Goal: Contribute content: Contribute content

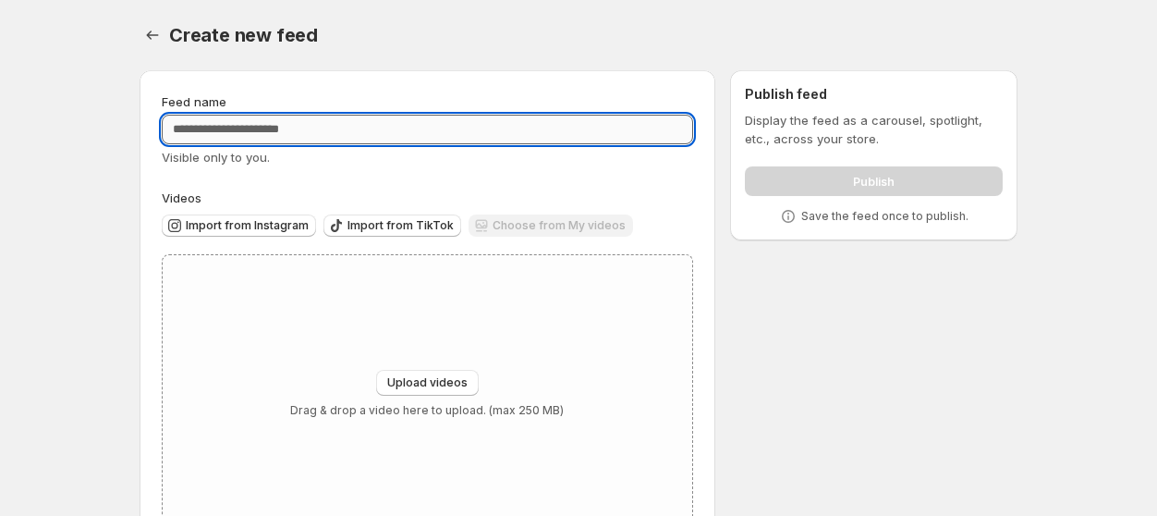
click at [231, 139] on input "Feed name" at bounding box center [427, 130] width 531 height 30
type input "*********"
click at [450, 371] on button "Upload videos" at bounding box center [427, 383] width 103 height 26
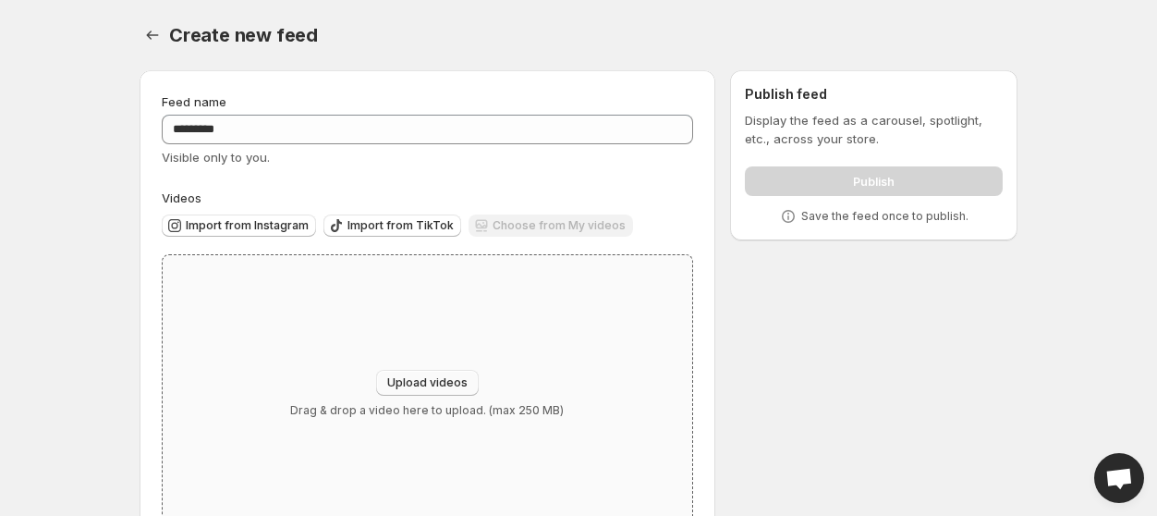
type input "**********"
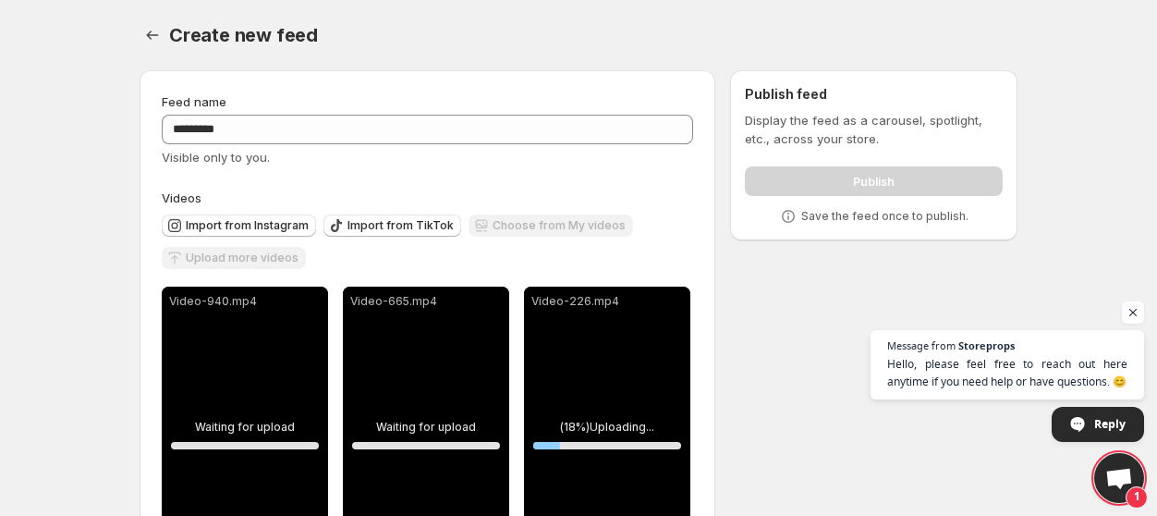
scroll to position [138, 0]
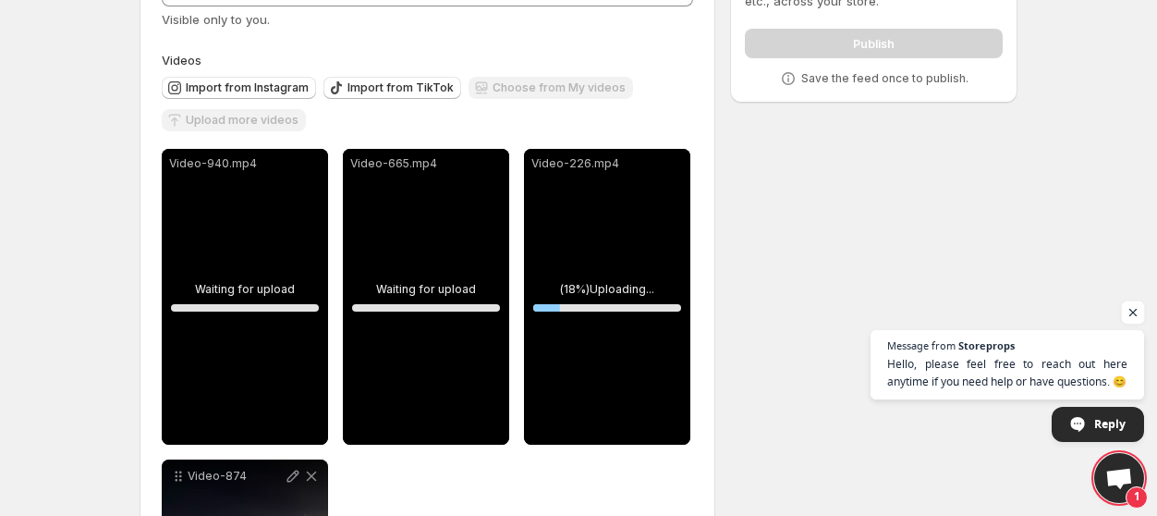
click at [1128, 317] on span "Open chat" at bounding box center [1133, 312] width 23 height 23
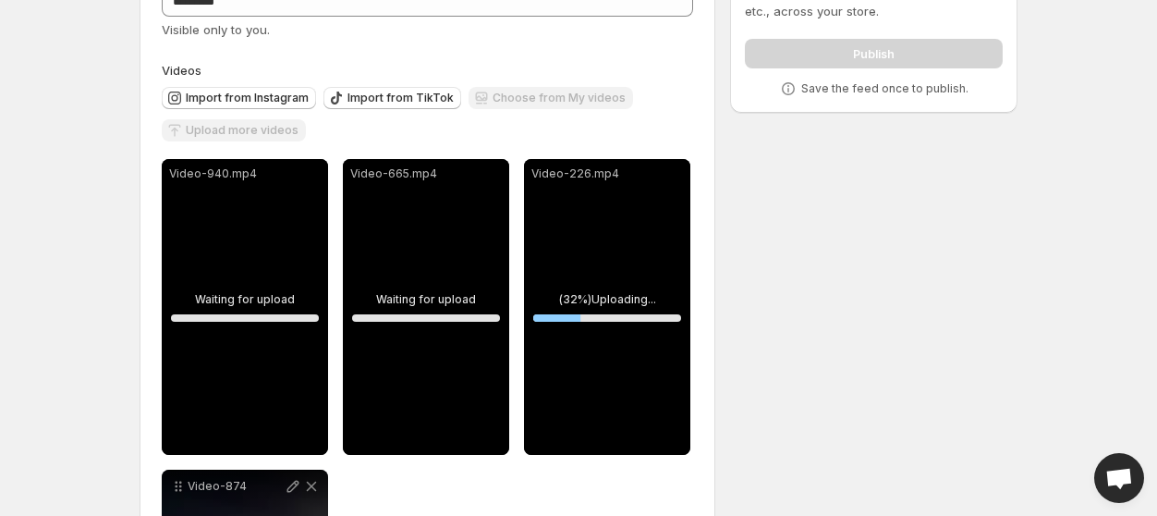
scroll to position [145, 0]
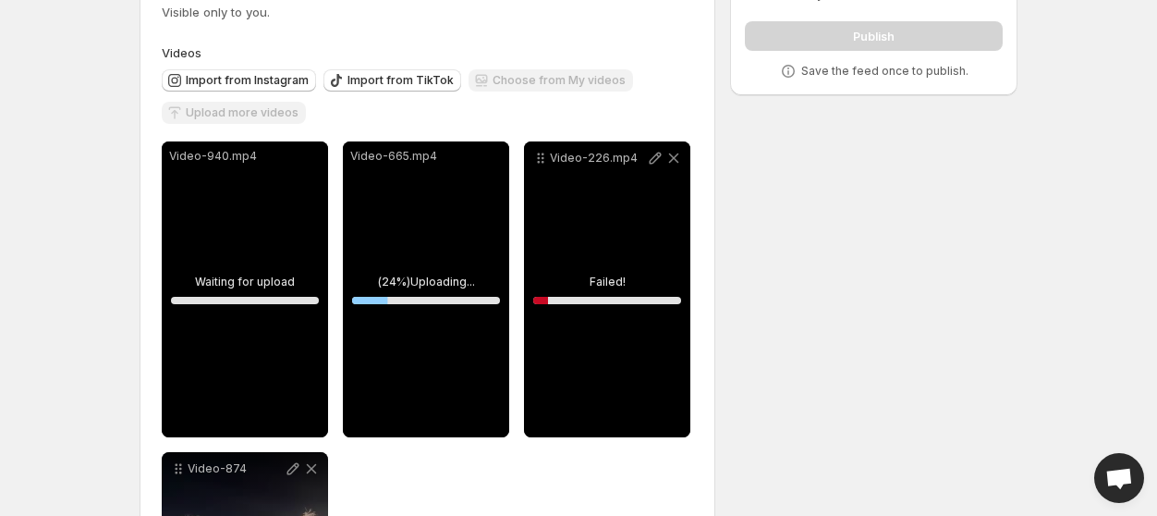
click at [592, 275] on div "Video-226.mp4" at bounding box center [607, 289] width 166 height 296
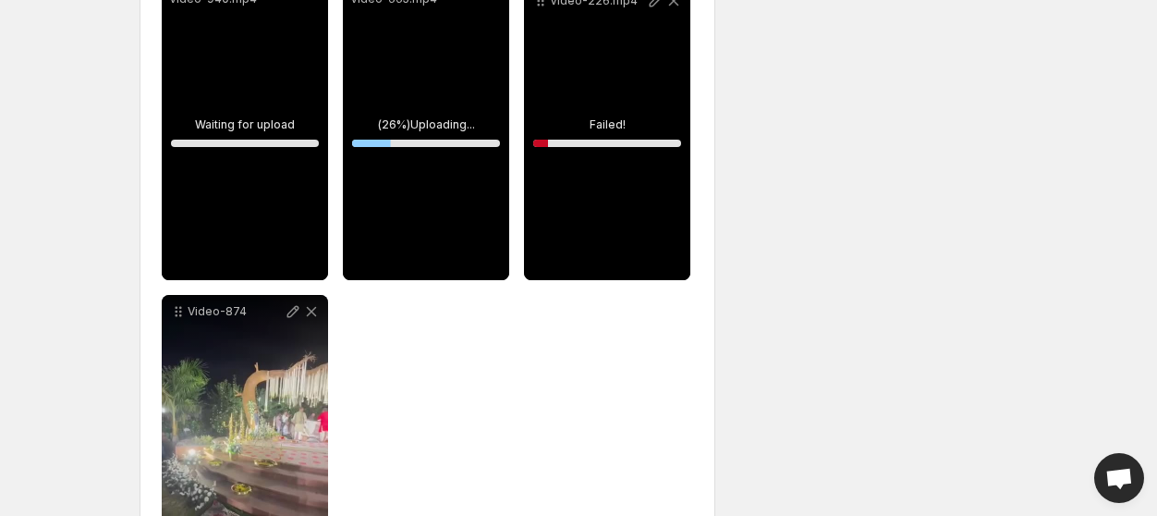
scroll to position [284, 0]
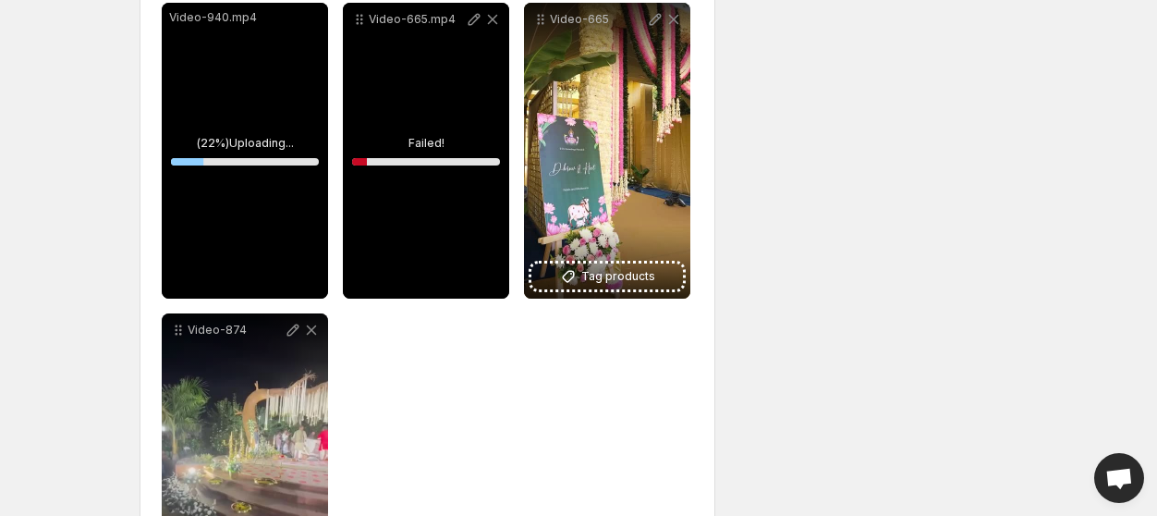
click at [434, 144] on div "Video-665.mp4" at bounding box center [426, 151] width 166 height 296
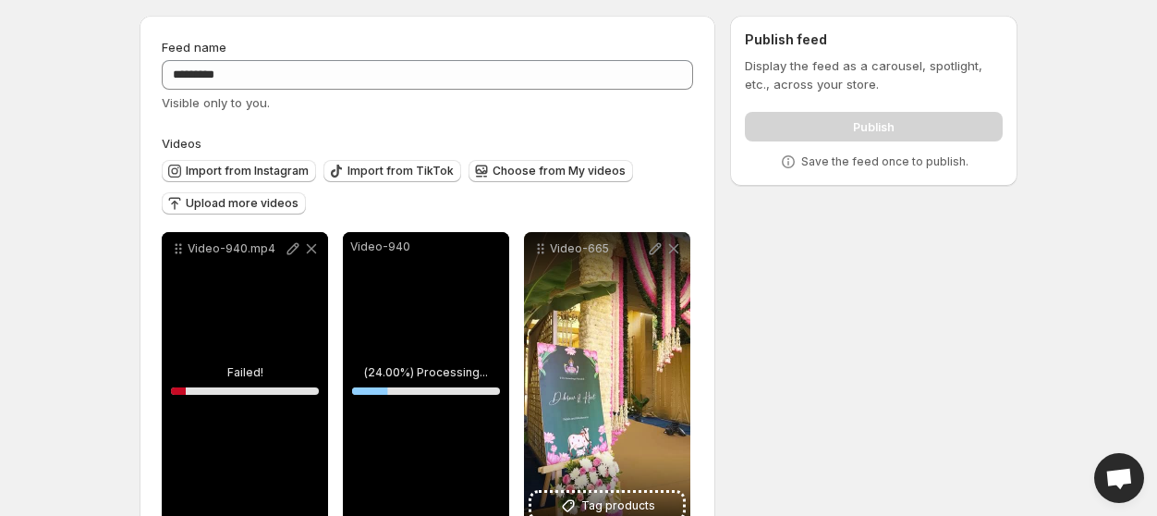
scroll to position [0, 0]
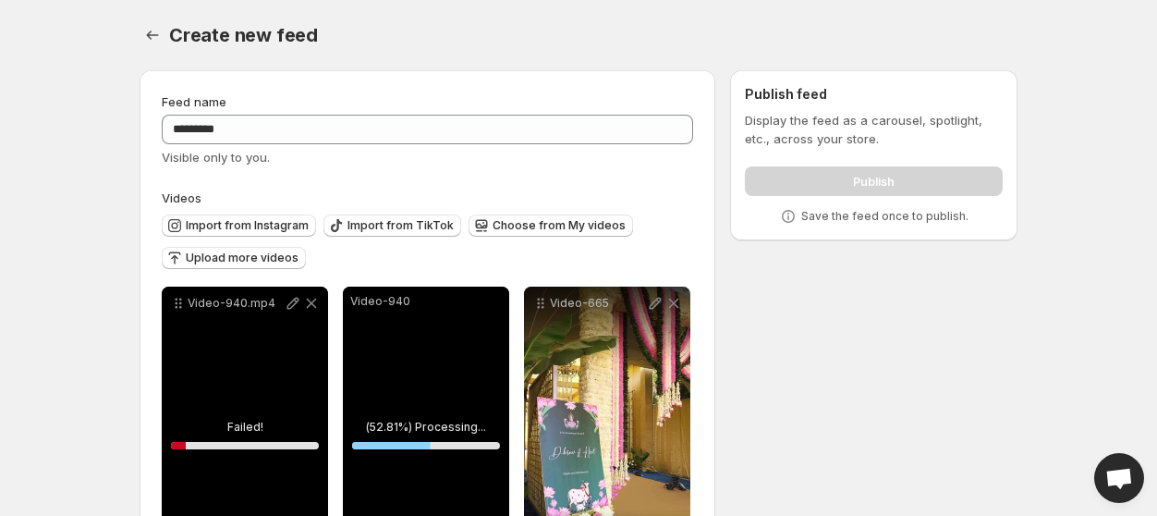
click at [794, 369] on div "**********" at bounding box center [571, 496] width 893 height 882
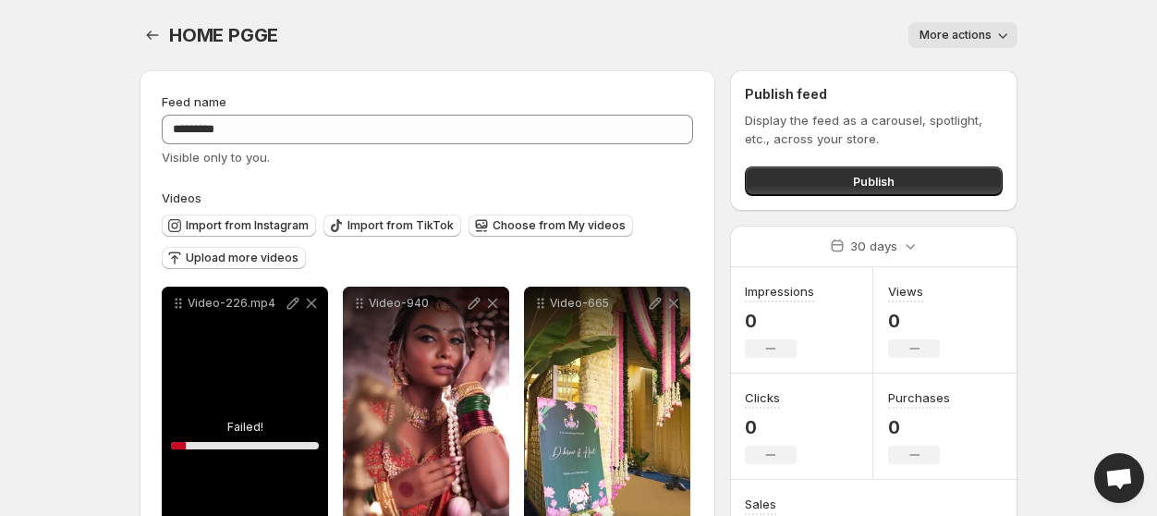
click at [235, 431] on div "Video-226.mp4" at bounding box center [245, 435] width 166 height 296
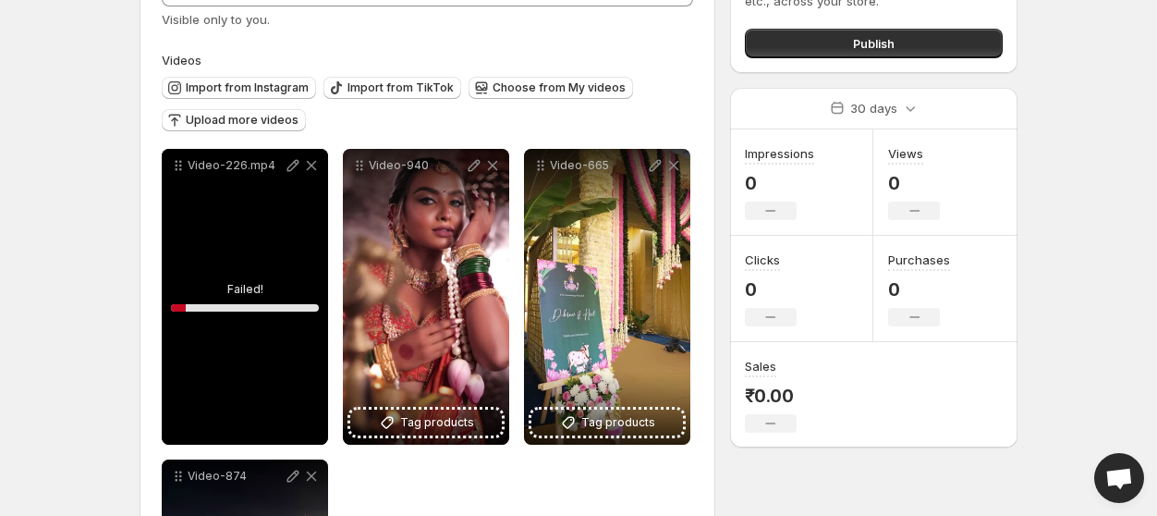
drag, startPoint x: 198, startPoint y: 324, endPoint x: 234, endPoint y: 264, distance: 70.1
click at [202, 317] on div "Video-226.mp4" at bounding box center [245, 297] width 166 height 296
click at [245, 256] on div "Video-226.mp4" at bounding box center [245, 297] width 166 height 296
click at [233, 309] on div "Video-226.mp4" at bounding box center [245, 297] width 166 height 296
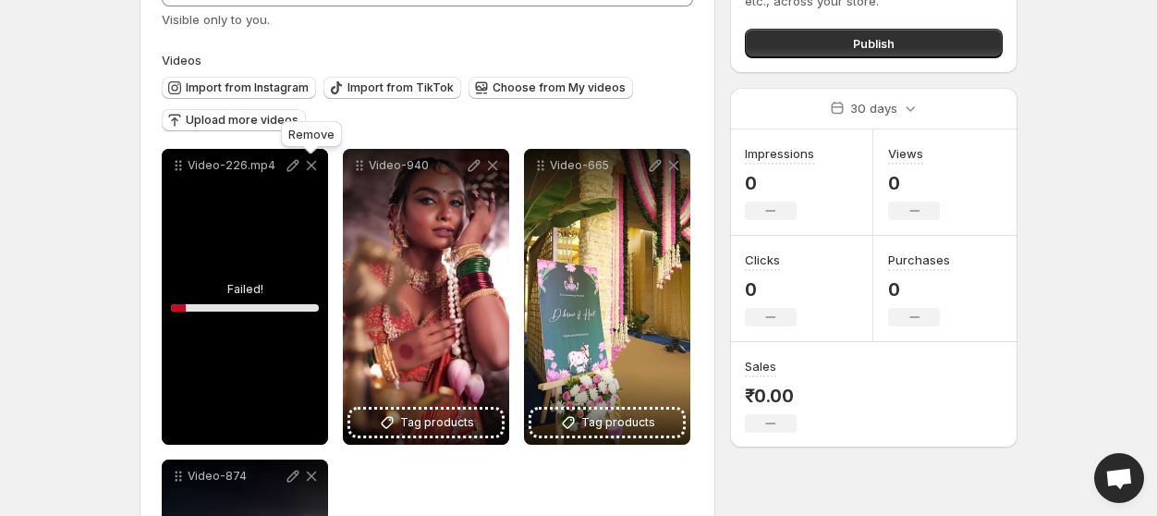
click at [311, 168] on icon at bounding box center [311, 165] width 18 height 18
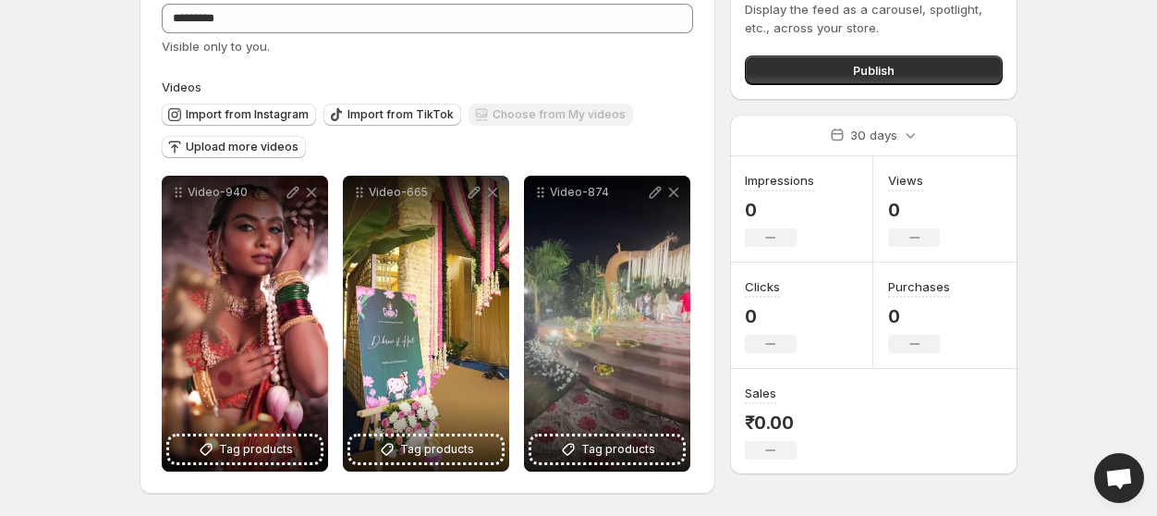
scroll to position [112, 0]
click at [240, 141] on span "Upload more videos" at bounding box center [242, 147] width 113 height 15
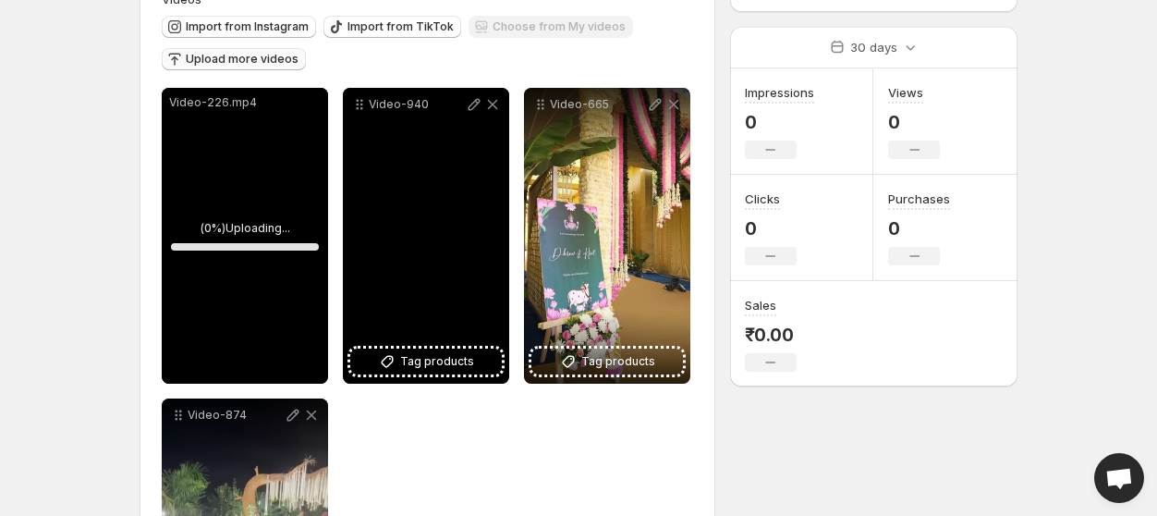
scroll to position [250, 0]
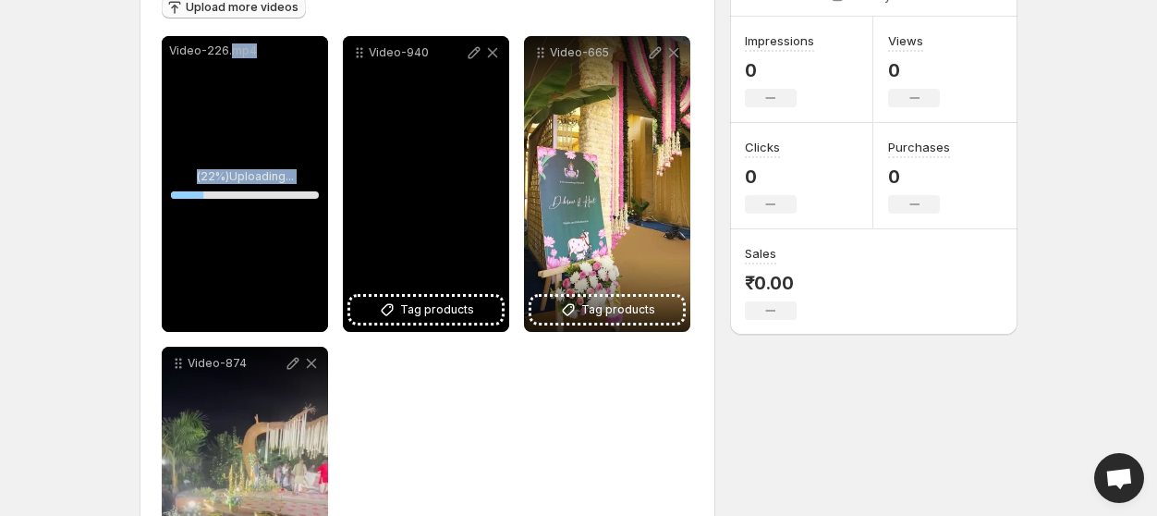
drag, startPoint x: 320, startPoint y: 109, endPoint x: 349, endPoint y: 116, distance: 30.5
click at [349, 116] on div "**********" at bounding box center [427, 339] width 531 height 606
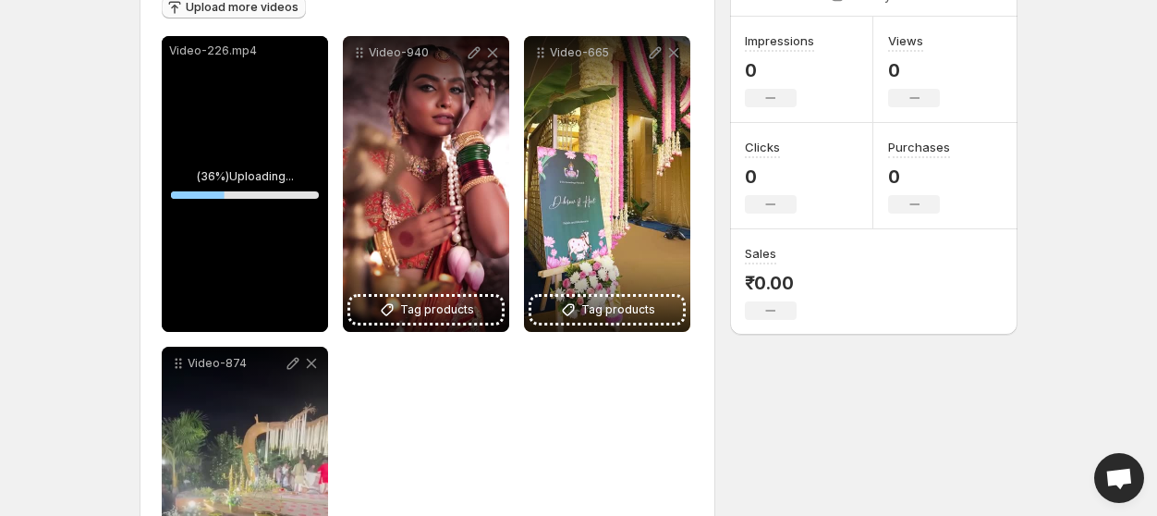
click at [56, 199] on body "**********" at bounding box center [578, 8] width 1157 height 516
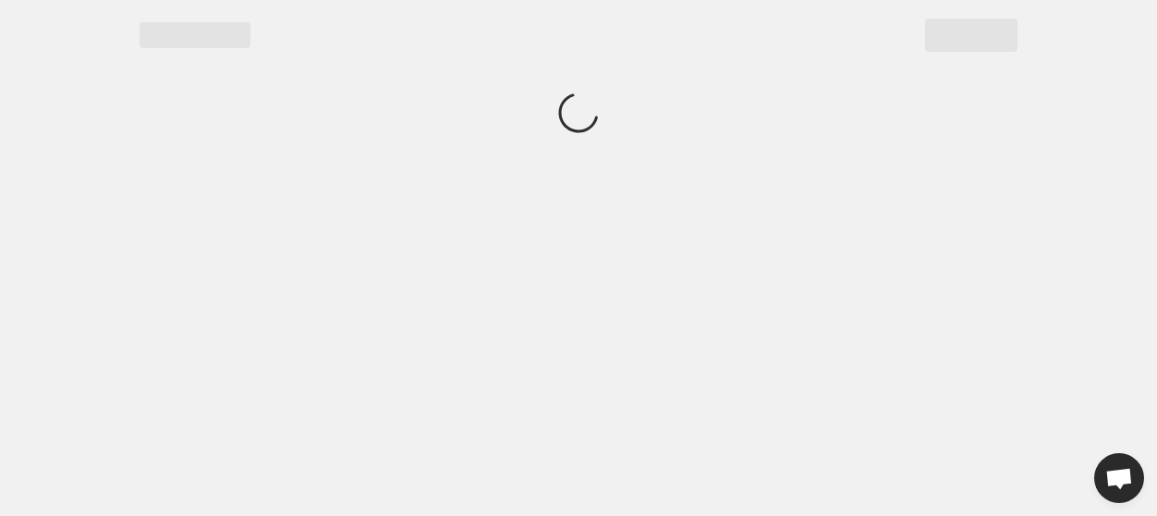
scroll to position [0, 0]
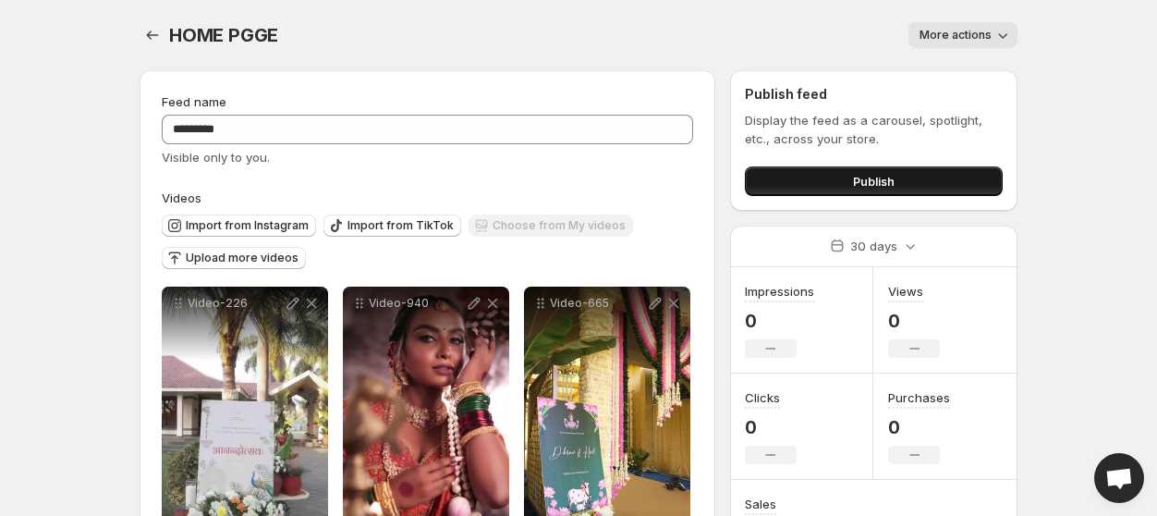
click at [826, 180] on button "Publish" at bounding box center [874, 181] width 258 height 30
